Goal: Task Accomplishment & Management: Use online tool/utility

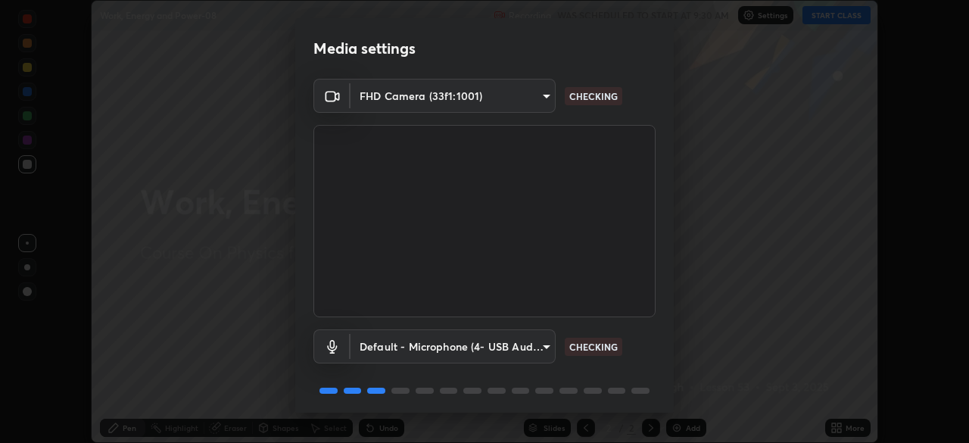
scroll to position [54, 0]
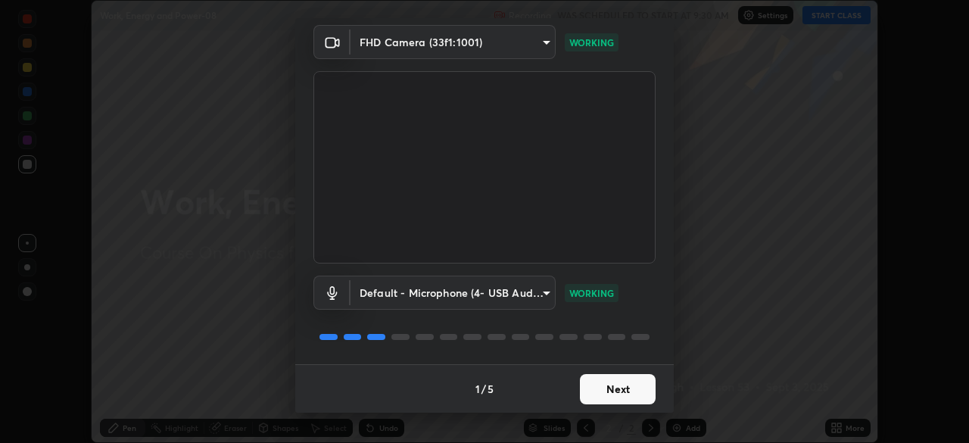
click at [612, 389] on button "Next" at bounding box center [618, 389] width 76 height 30
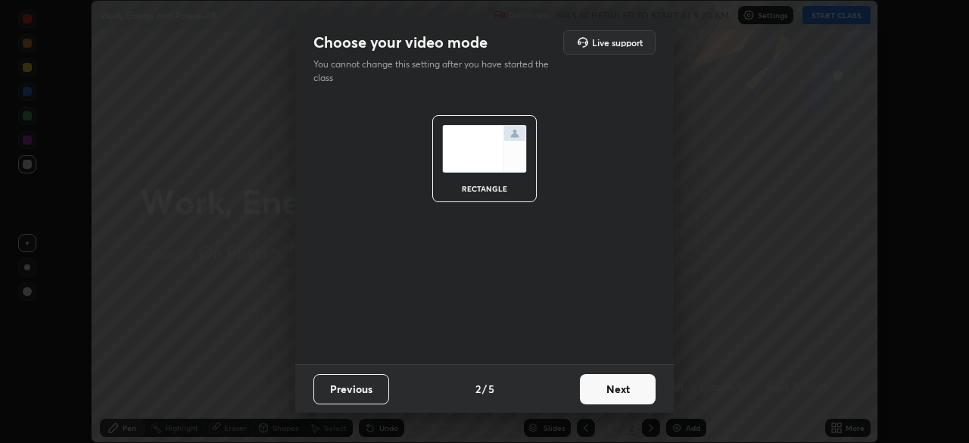
scroll to position [0, 0]
click at [618, 390] on button "Next" at bounding box center [618, 389] width 76 height 30
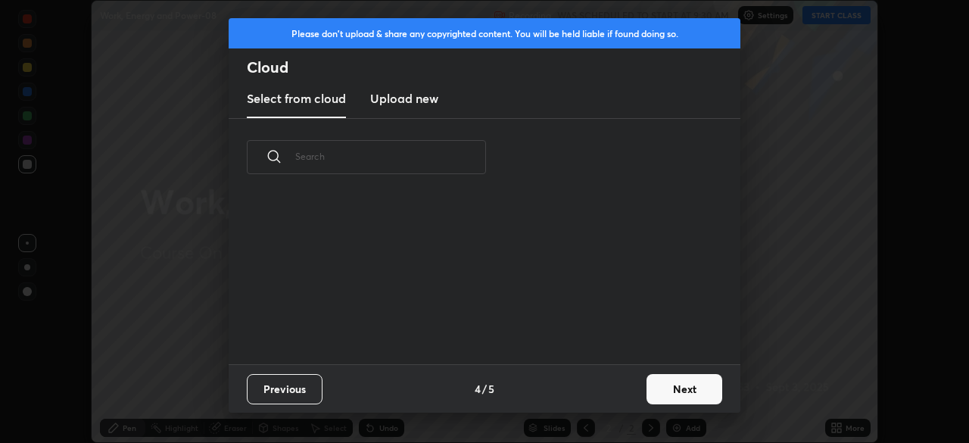
click at [683, 387] on button "Next" at bounding box center [684, 389] width 76 height 30
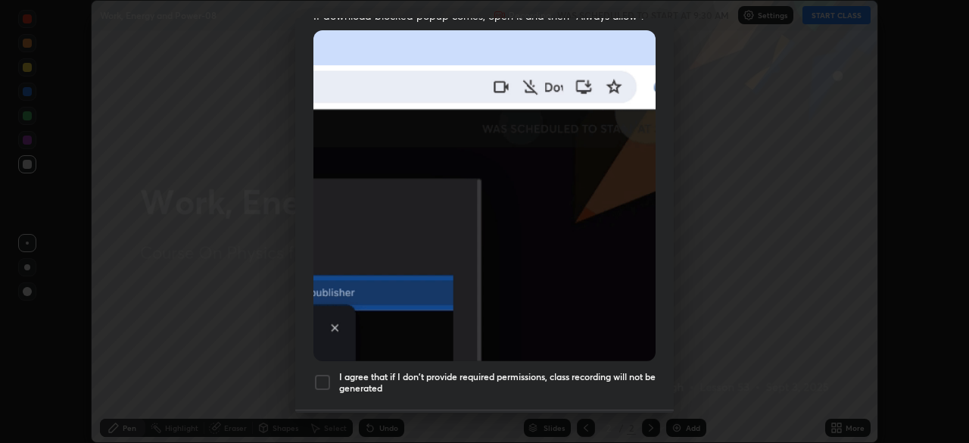
scroll to position [326, 0]
click at [325, 372] on div at bounding box center [322, 381] width 18 height 18
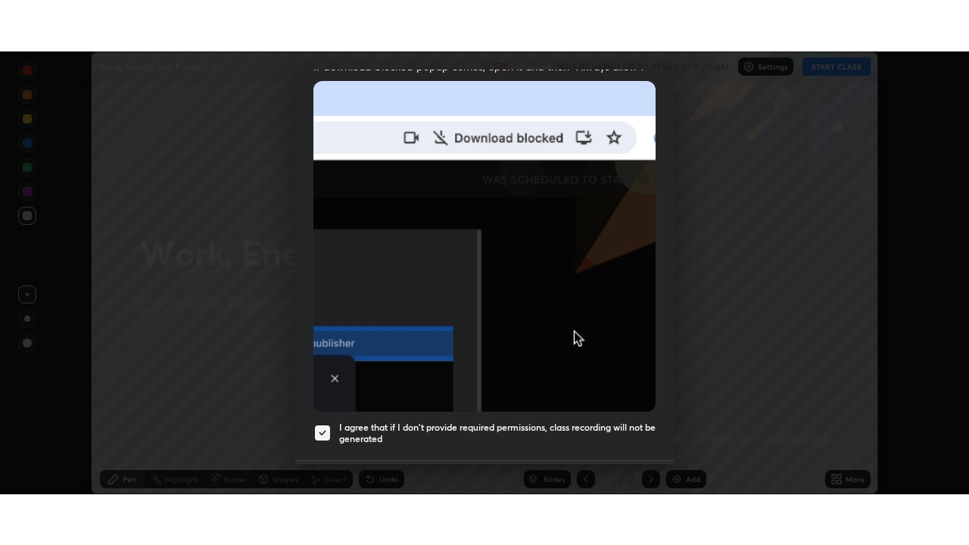
scroll to position [363, 0]
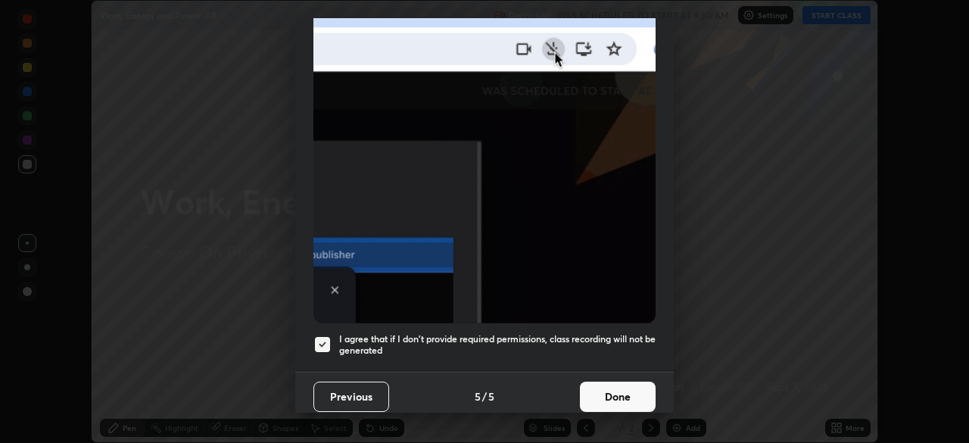
click at [606, 387] on button "Done" at bounding box center [618, 397] width 76 height 30
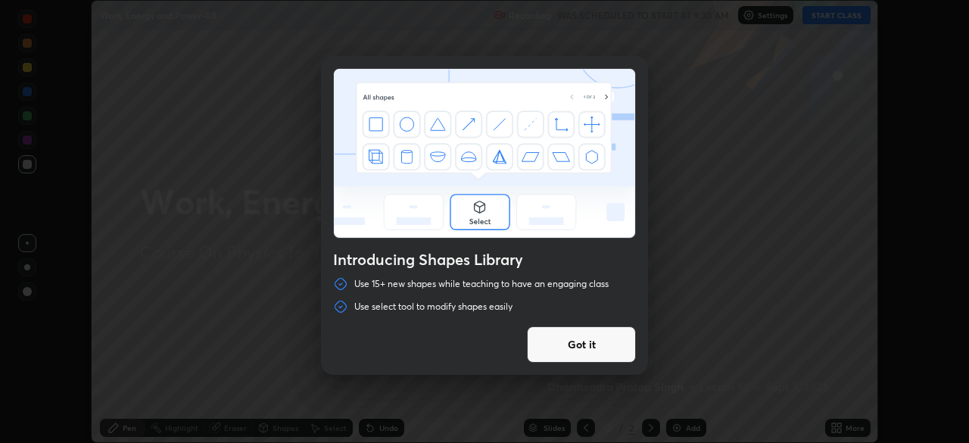
click at [607, 347] on button "Got it" at bounding box center [581, 344] width 109 height 36
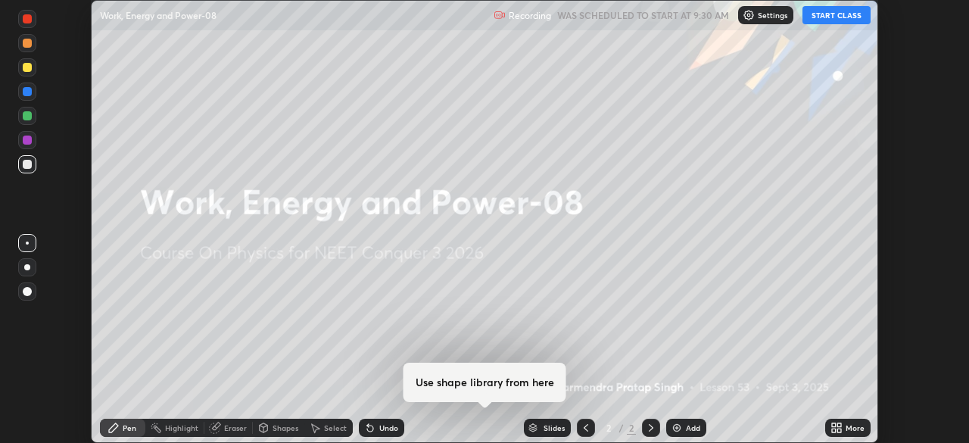
click at [833, 425] on icon at bounding box center [834, 425] width 4 height 4
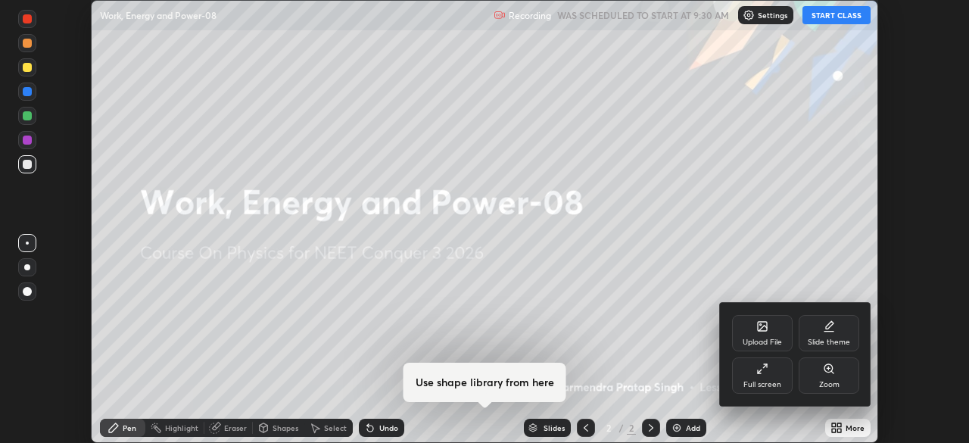
click at [761, 375] on div "Full screen" at bounding box center [762, 375] width 61 height 36
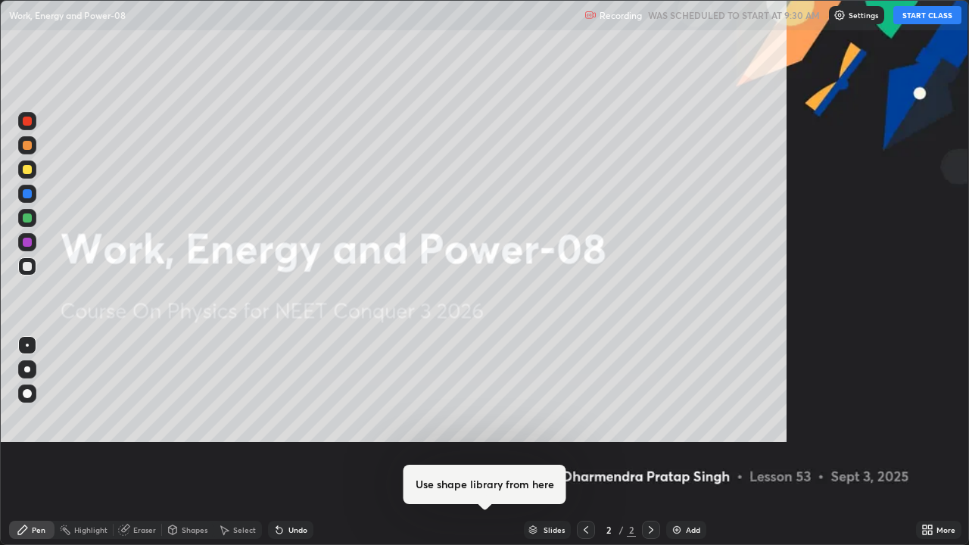
scroll to position [545, 969]
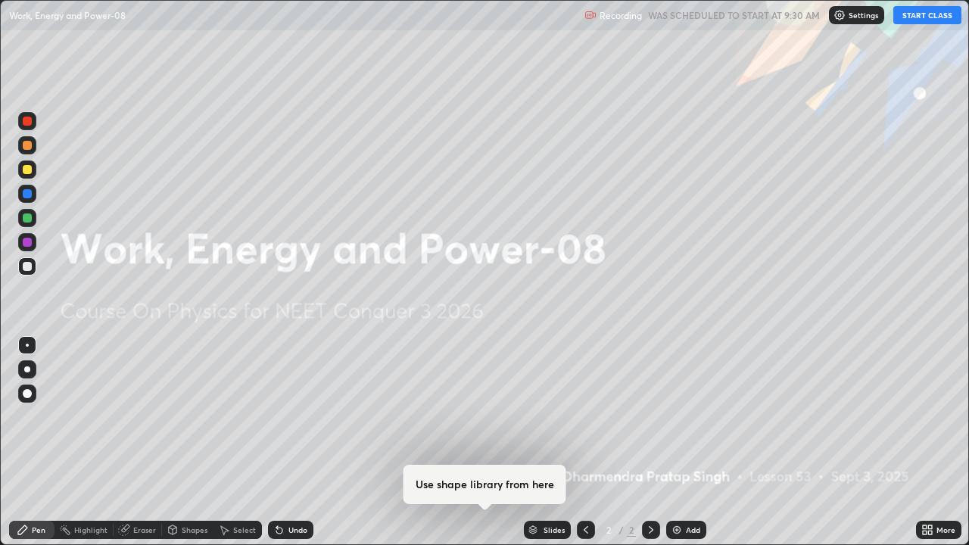
click at [921, 18] on button "START CLASS" at bounding box center [927, 15] width 68 height 18
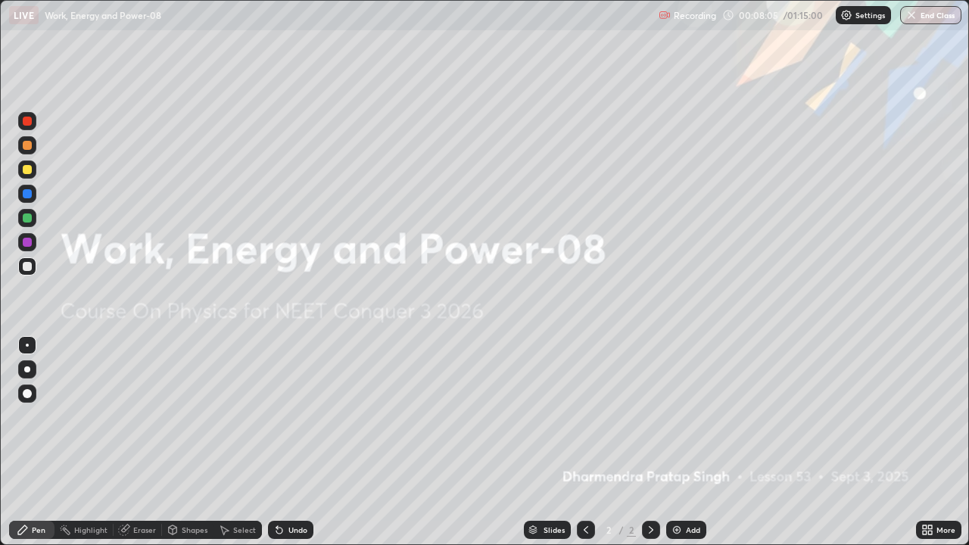
click at [686, 442] on div "Add" at bounding box center [693, 530] width 14 height 8
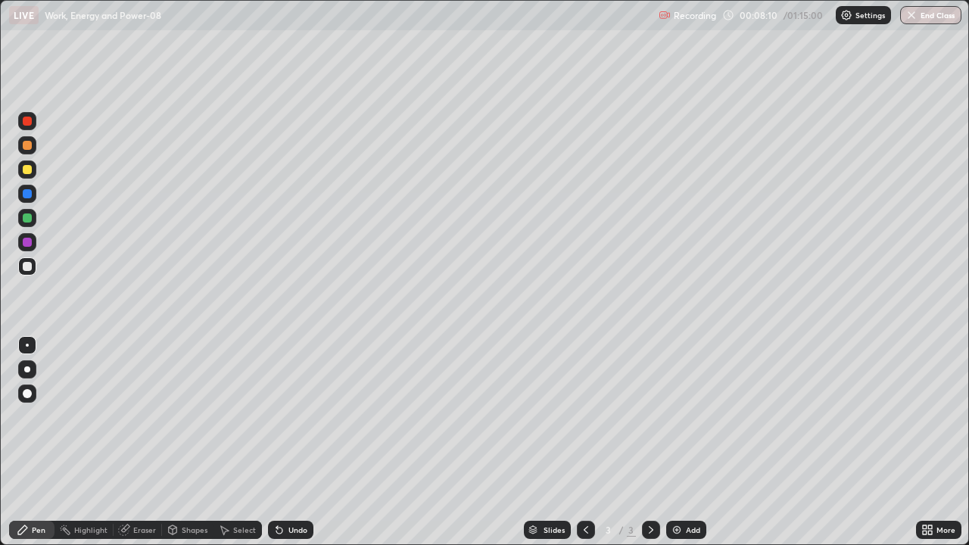
click at [28, 394] on div at bounding box center [27, 393] width 9 height 9
click at [671, 442] on img at bounding box center [677, 530] width 12 height 12
click at [689, 442] on div "Add" at bounding box center [693, 530] width 14 height 8
click at [33, 442] on div "Pen" at bounding box center [39, 530] width 14 height 8
click at [27, 269] on div at bounding box center [27, 266] width 9 height 9
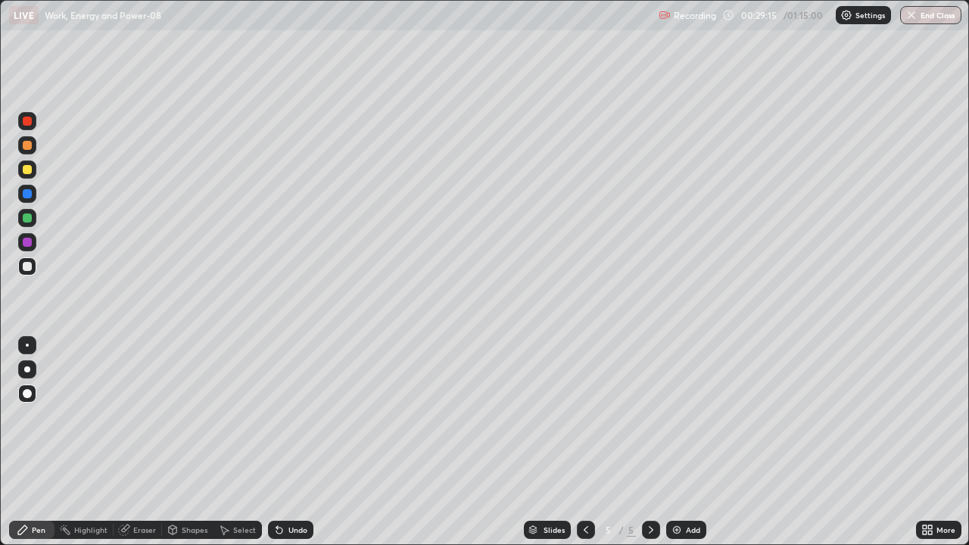
click at [684, 442] on div "Add" at bounding box center [686, 530] width 40 height 18
click at [679, 442] on img at bounding box center [677, 530] width 12 height 12
click at [29, 173] on div at bounding box center [27, 169] width 9 height 9
click at [27, 269] on div at bounding box center [27, 266] width 9 height 9
click at [584, 442] on icon at bounding box center [586, 530] width 12 height 12
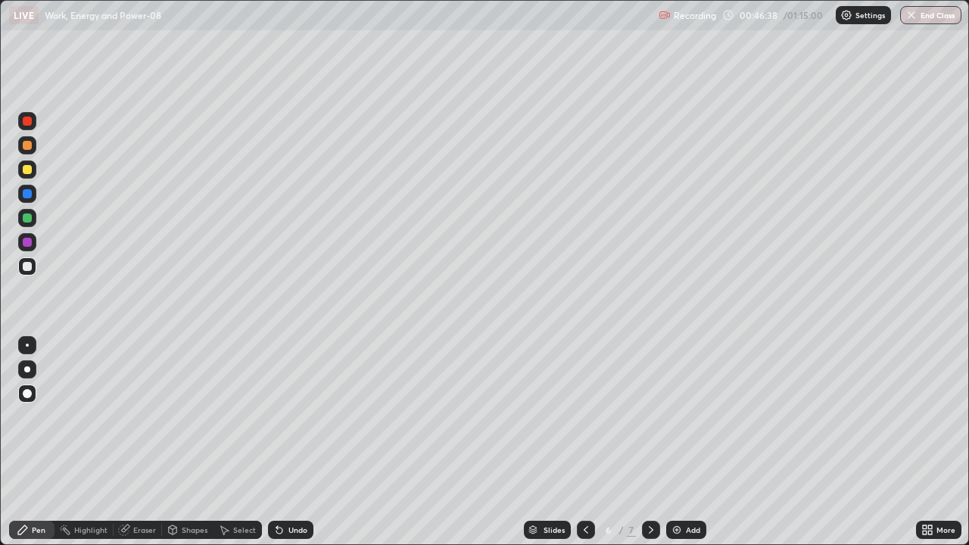
click at [650, 442] on icon at bounding box center [651, 530] width 12 height 12
click at [686, 442] on div "Add" at bounding box center [693, 530] width 14 height 8
click at [26, 172] on div at bounding box center [27, 169] width 9 height 9
click at [140, 442] on div "Eraser" at bounding box center [144, 530] width 23 height 8
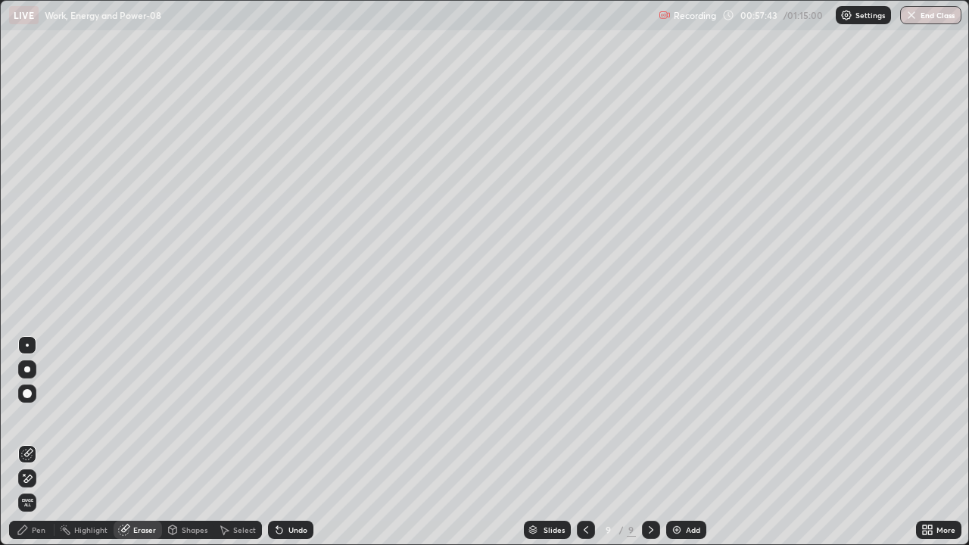
click at [30, 442] on span "Erase all" at bounding box center [27, 502] width 17 height 9
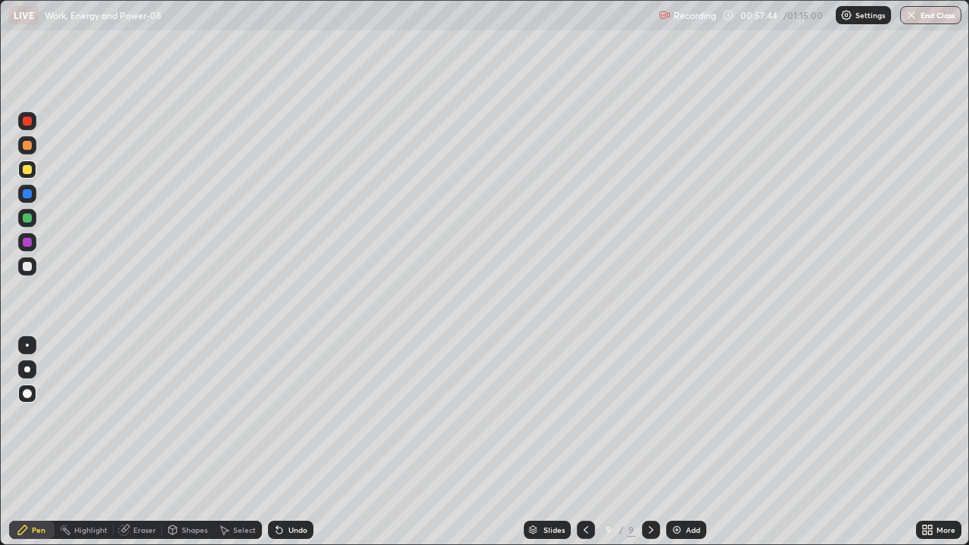
click at [37, 442] on div "Pen" at bounding box center [39, 530] width 14 height 8
click at [192, 442] on div "Shapes" at bounding box center [195, 530] width 26 height 8
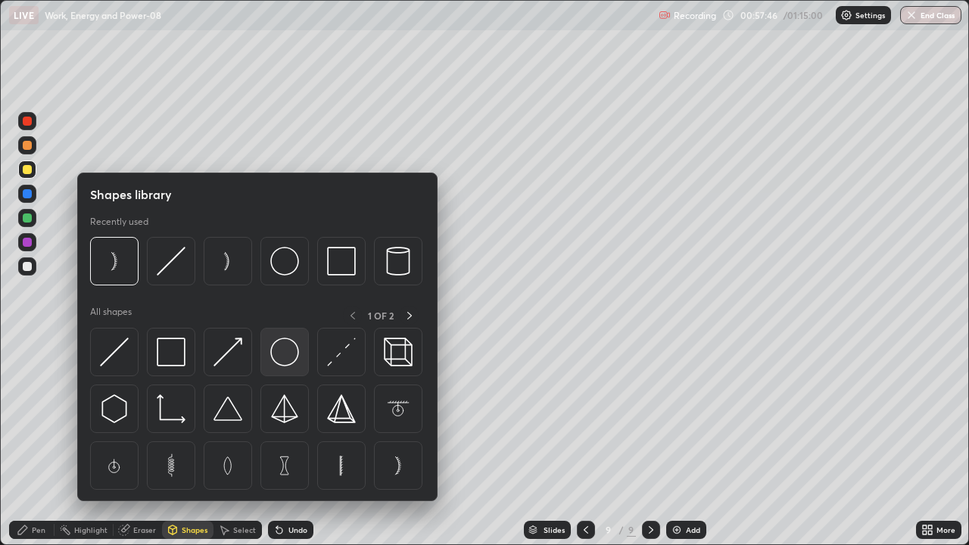
click at [283, 352] on img at bounding box center [284, 352] width 29 height 29
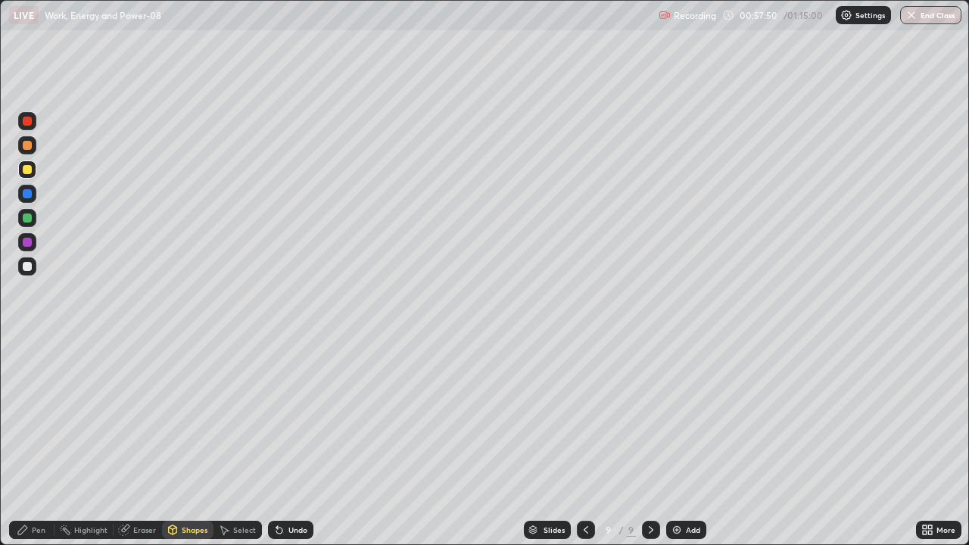
click at [36, 442] on div "Pen" at bounding box center [39, 530] width 14 height 8
click at [145, 442] on div "Eraser" at bounding box center [144, 530] width 23 height 8
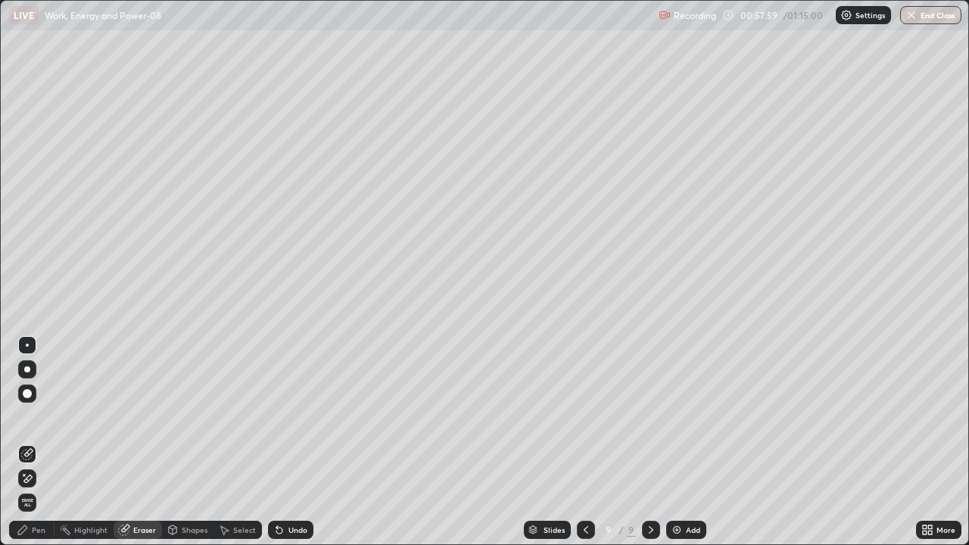
click at [139, 442] on div "Eraser" at bounding box center [144, 530] width 23 height 8
click at [27, 442] on span "Erase all" at bounding box center [27, 502] width 17 height 9
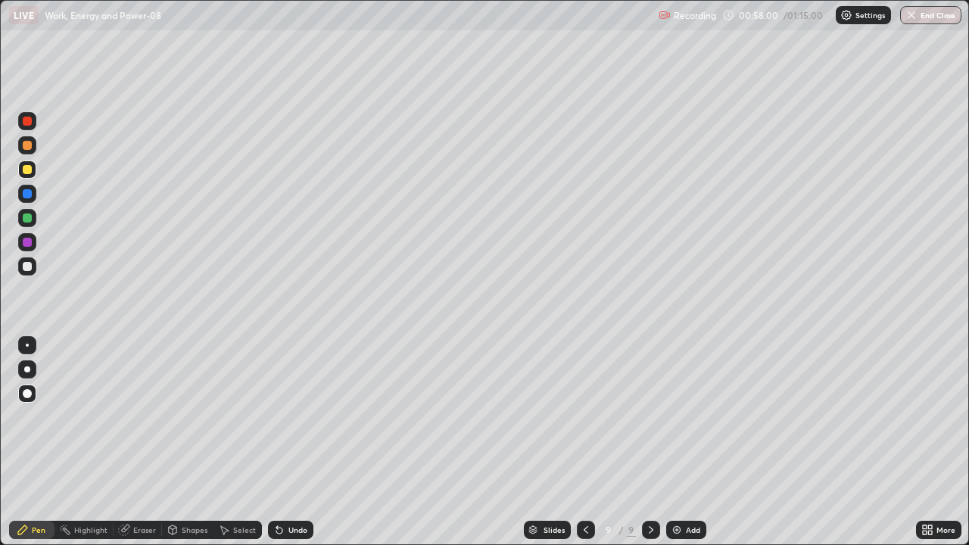
click at [31, 442] on div "Pen" at bounding box center [31, 530] width 45 height 18
click at [145, 442] on div "Eraser" at bounding box center [144, 530] width 23 height 8
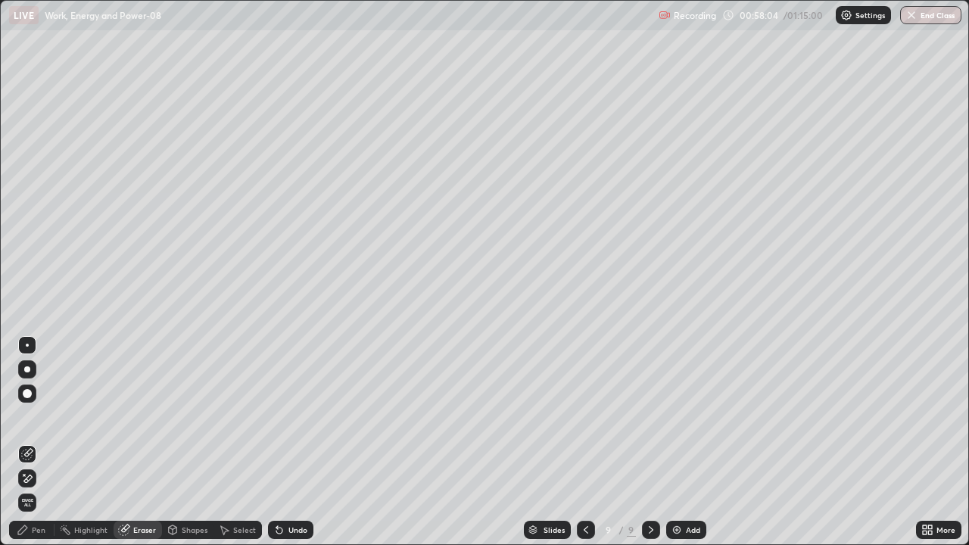
click at [188, 442] on div "Shapes" at bounding box center [195, 530] width 26 height 8
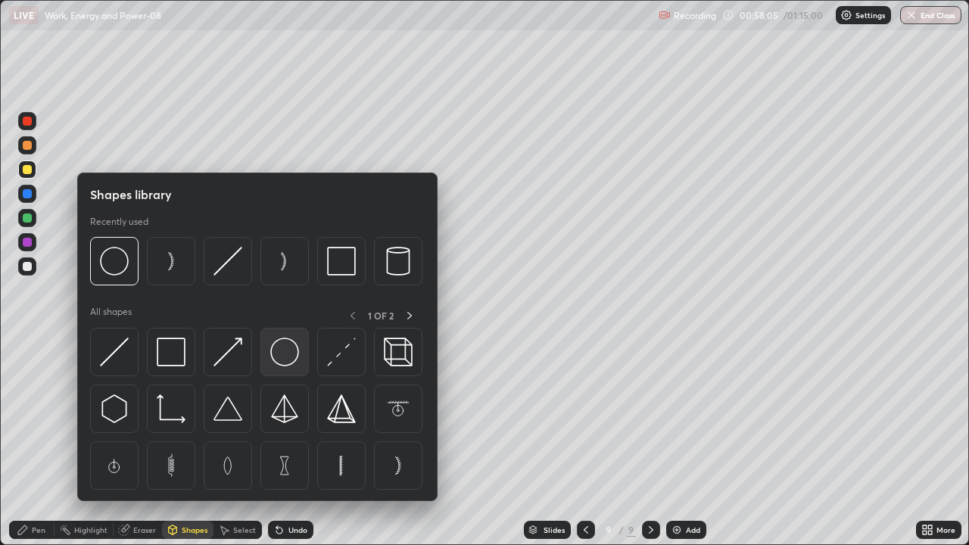
click at [291, 358] on img at bounding box center [284, 352] width 29 height 29
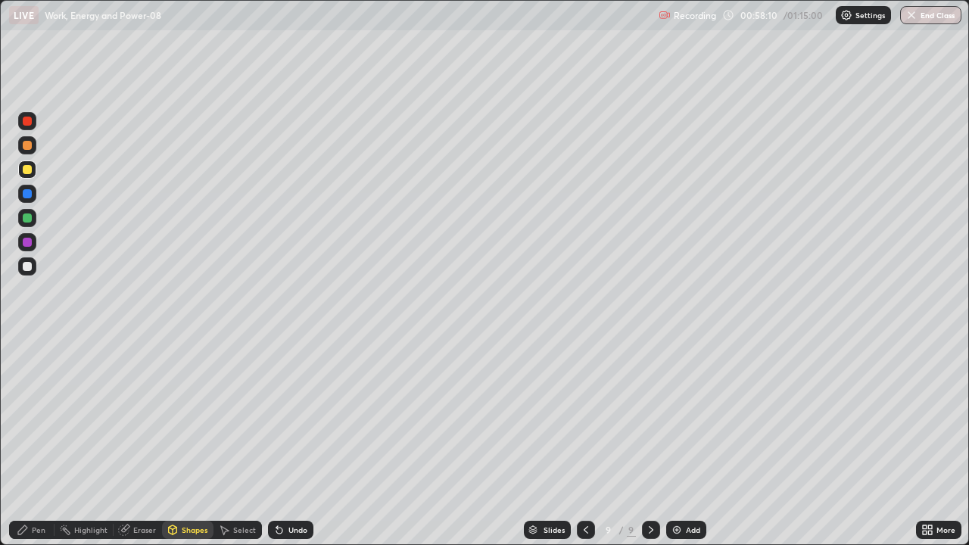
click at [37, 442] on div "Pen" at bounding box center [39, 530] width 14 height 8
click at [27, 345] on div at bounding box center [27, 345] width 3 height 3
click at [137, 442] on div "Eraser" at bounding box center [144, 530] width 23 height 8
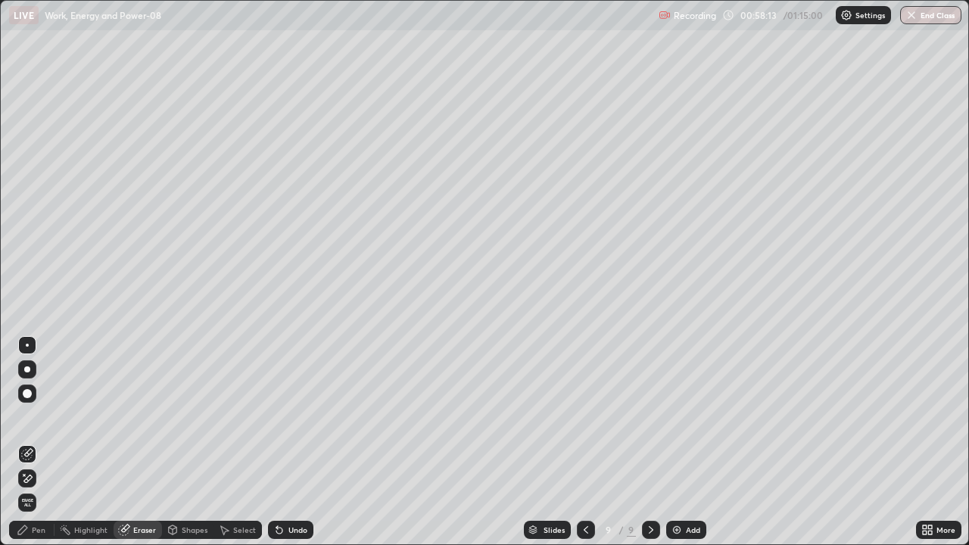
click at [184, 442] on div "Shapes" at bounding box center [195, 530] width 26 height 8
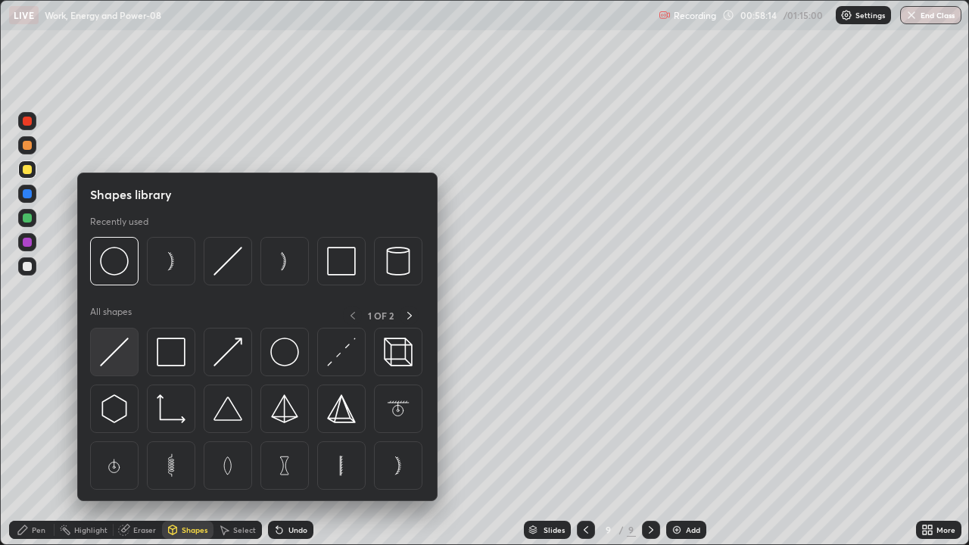
click at [114, 354] on img at bounding box center [114, 352] width 29 height 29
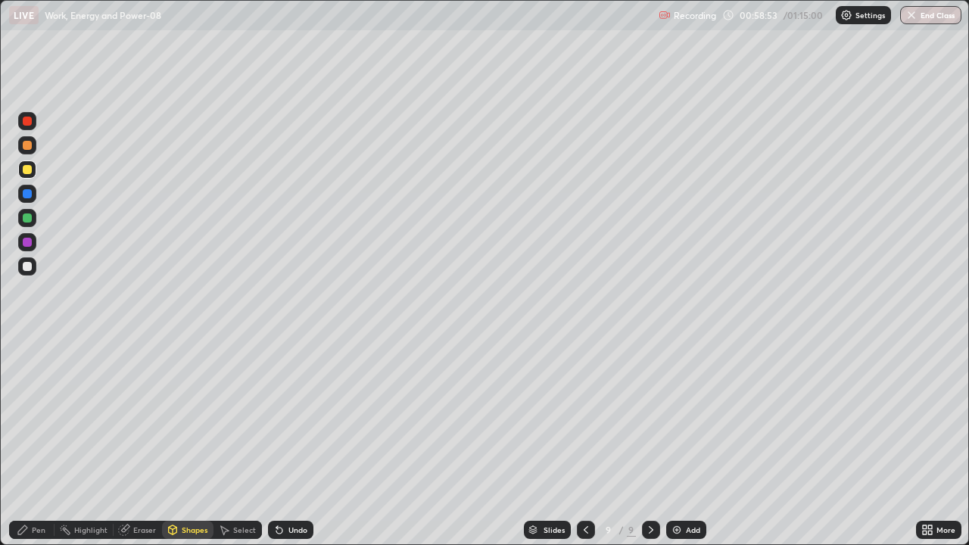
click at [38, 442] on div "Pen" at bounding box center [39, 530] width 14 height 8
click at [195, 442] on div "Shapes" at bounding box center [195, 530] width 26 height 8
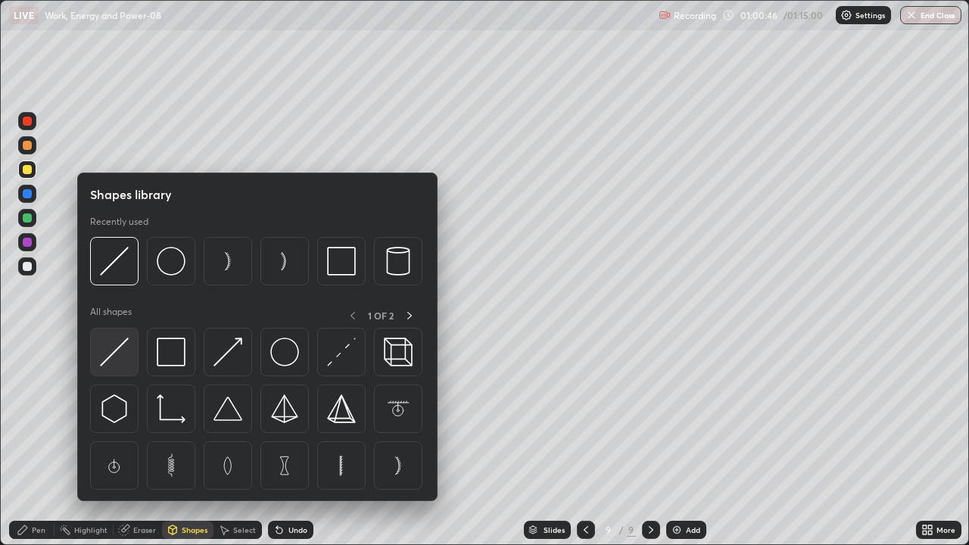
click at [113, 353] on img at bounding box center [114, 352] width 29 height 29
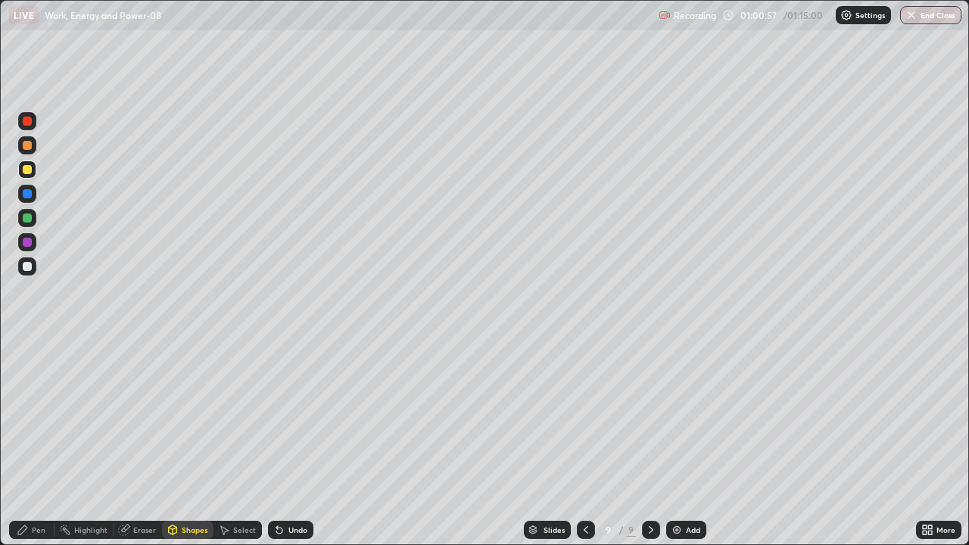
click at [45, 442] on div "Pen" at bounding box center [31, 530] width 45 height 18
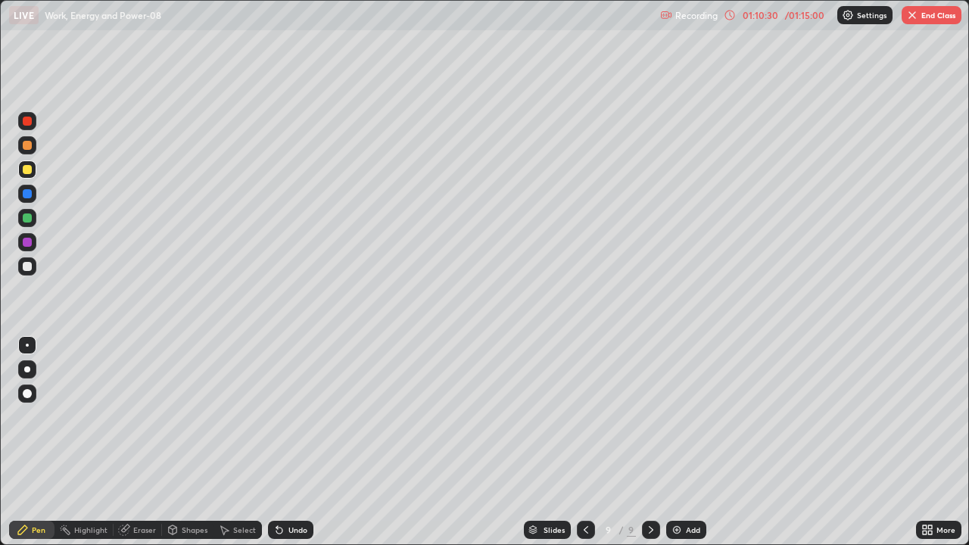
click at [924, 19] on button "End Class" at bounding box center [932, 15] width 60 height 18
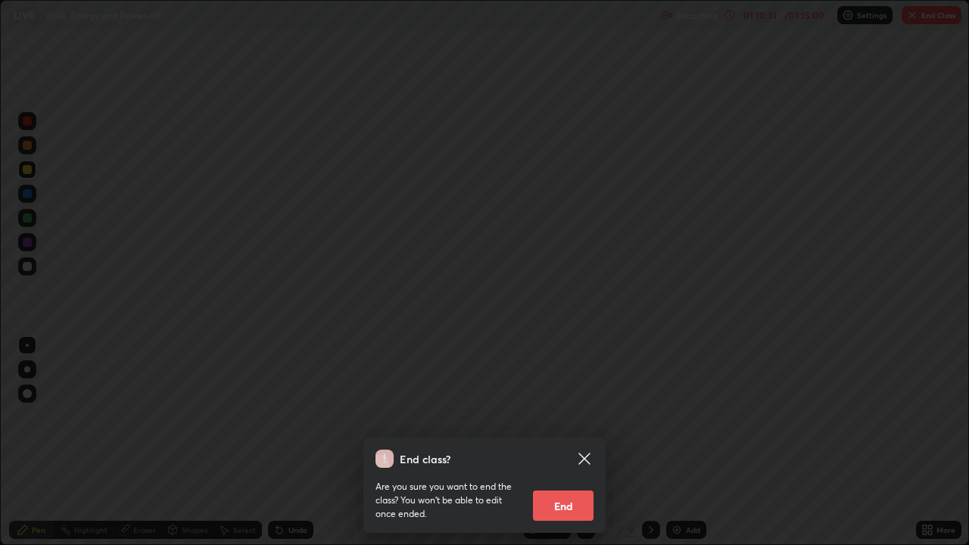
click at [570, 442] on button "End" at bounding box center [563, 506] width 61 height 30
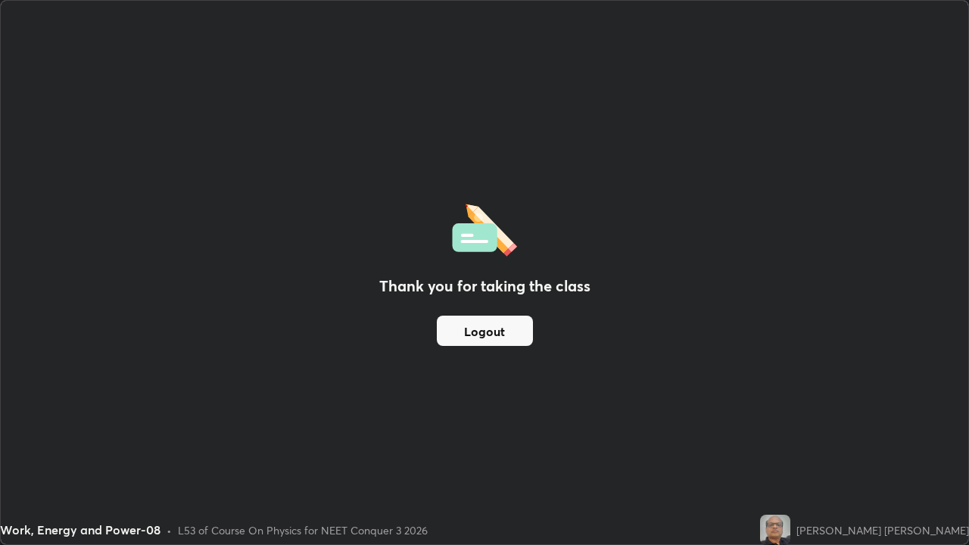
click at [495, 329] on button "Logout" at bounding box center [485, 331] width 96 height 30
